Goal: Information Seeking & Learning: Learn about a topic

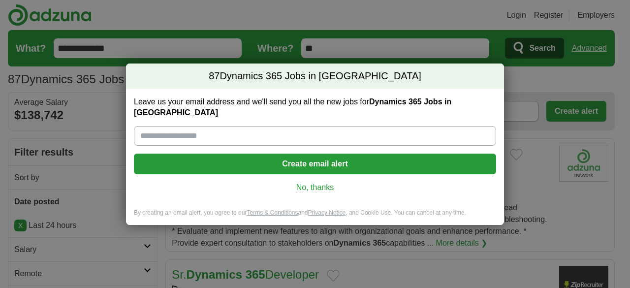
click at [321, 182] on link "No, thanks" at bounding box center [315, 187] width 347 height 11
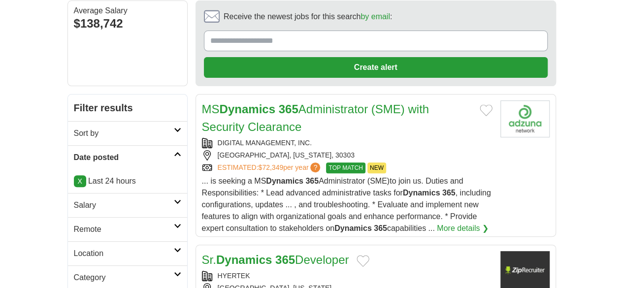
scroll to position [99, 0]
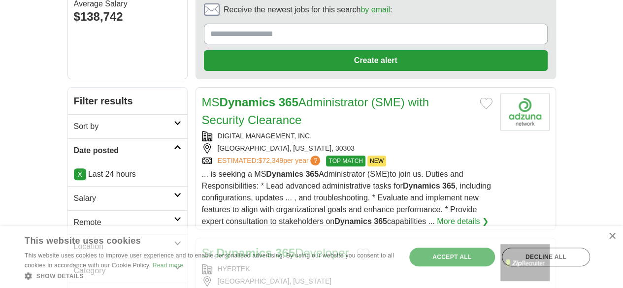
click at [74, 193] on h2 "Salary" at bounding box center [124, 199] width 100 height 12
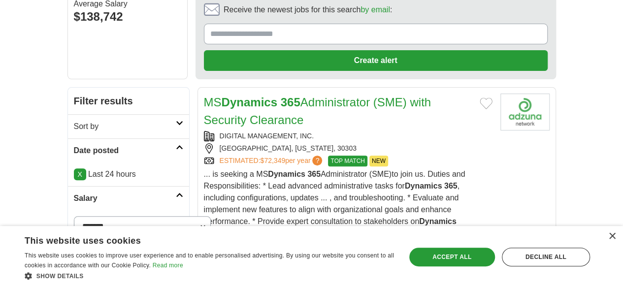
click at [74, 216] on select "**********" at bounding box center [142, 226] width 137 height 20
select select "******"
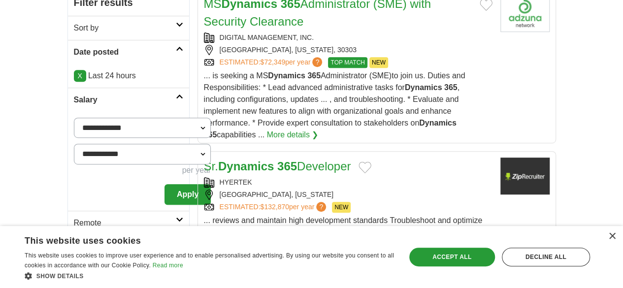
click at [165, 184] on button "Apply" at bounding box center [188, 194] width 46 height 21
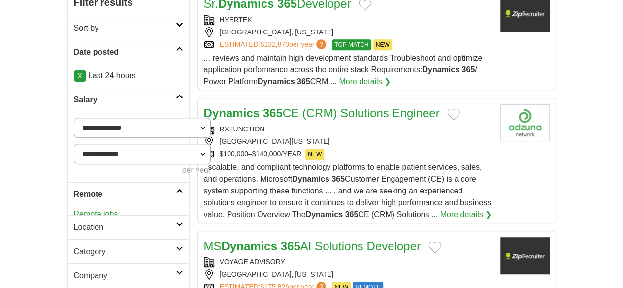
scroll to position [197, 0]
click at [74, 214] on link "Remote jobs" at bounding box center [96, 218] width 44 height 8
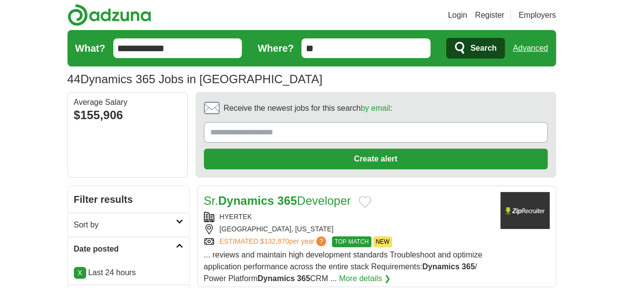
scroll to position [30, 0]
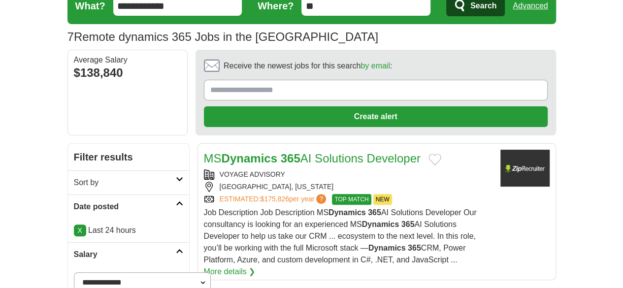
click at [244, 152] on strong "Dynamics" at bounding box center [250, 158] width 56 height 13
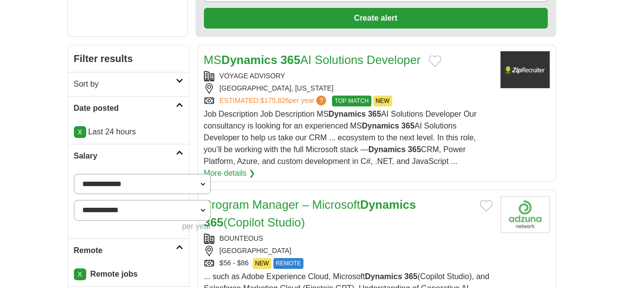
click at [243, 198] on link "Program Manager – Microsoft Dynamics 365 (Copilot Studio)" at bounding box center [310, 213] width 212 height 31
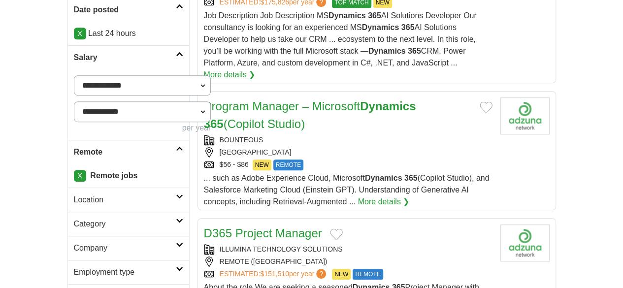
click at [245, 227] on link "D365 Project Manager" at bounding box center [263, 233] width 118 height 13
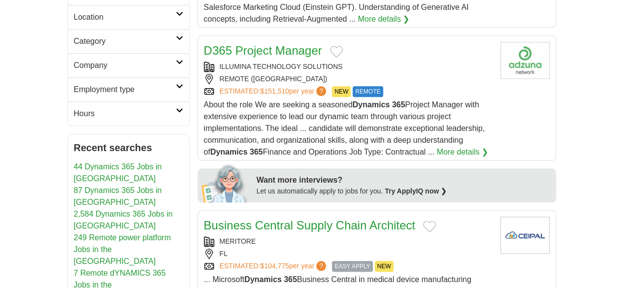
scroll to position [436, 0]
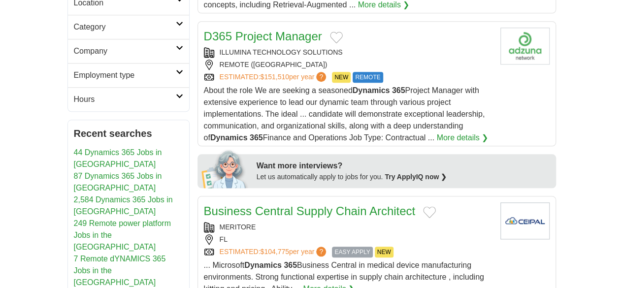
click at [251, 204] on link "Business Central Supply Chain Architect" at bounding box center [310, 210] width 212 height 13
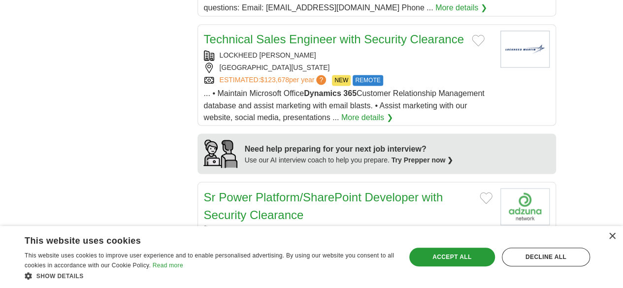
scroll to position [830, 0]
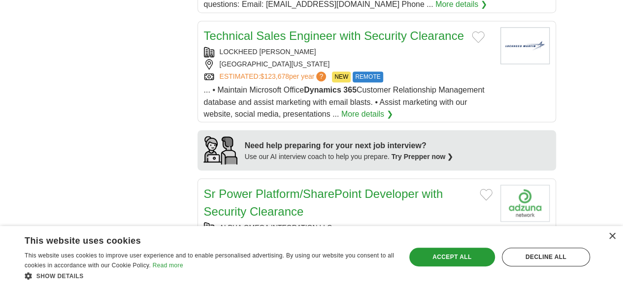
click at [261, 187] on link "Sr Power Platform/SharePoint Developer with Security Clearance" at bounding box center [323, 202] width 239 height 31
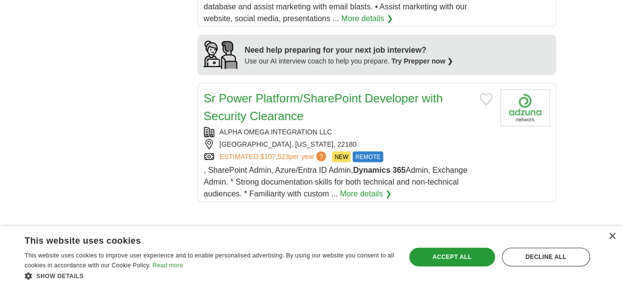
scroll to position [929, 0]
